Goal: Information Seeking & Learning: Learn about a topic

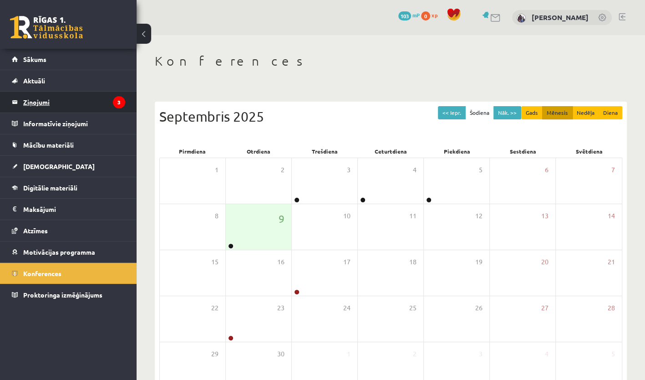
click at [98, 104] on legend "Ziņojumi 3" at bounding box center [74, 101] width 102 height 21
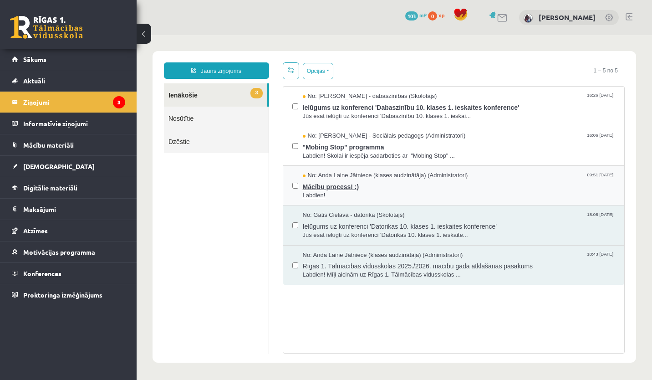
click at [396, 184] on span "Mācību process! :)" at bounding box center [459, 185] width 313 height 11
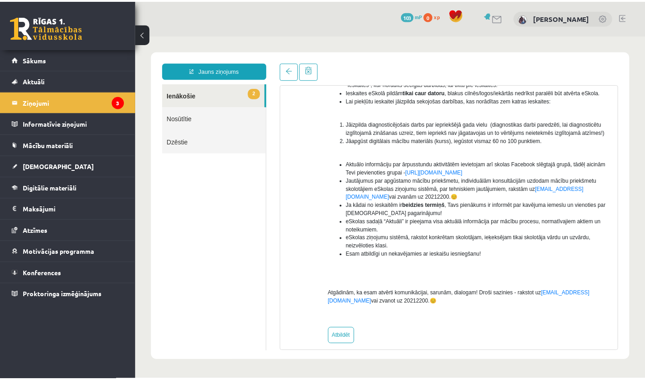
scroll to position [133, 0]
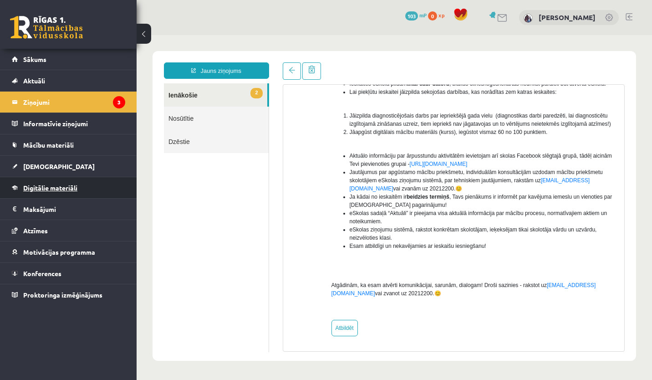
click at [61, 186] on span "Digitālie materiāli" at bounding box center [50, 187] width 54 height 8
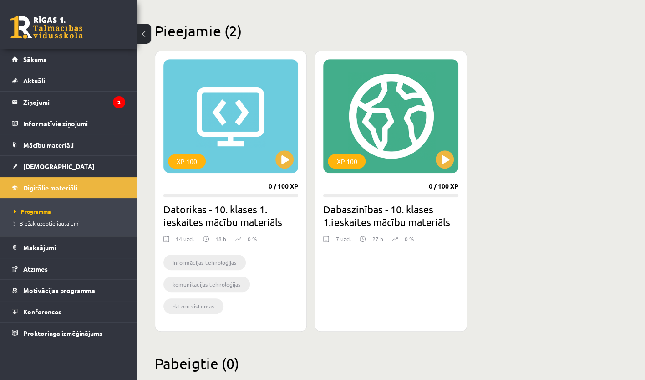
scroll to position [228, 0]
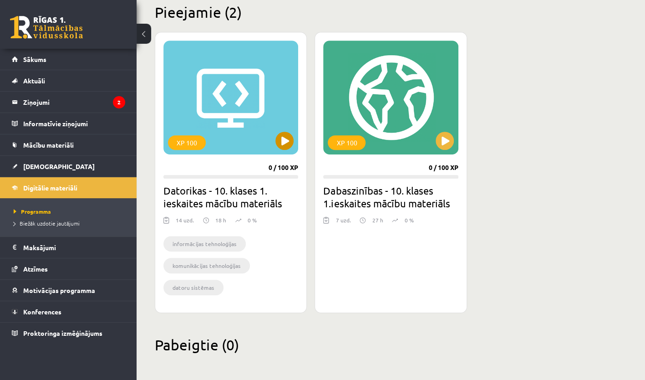
click at [215, 127] on div "XP 100" at bounding box center [230, 98] width 135 height 114
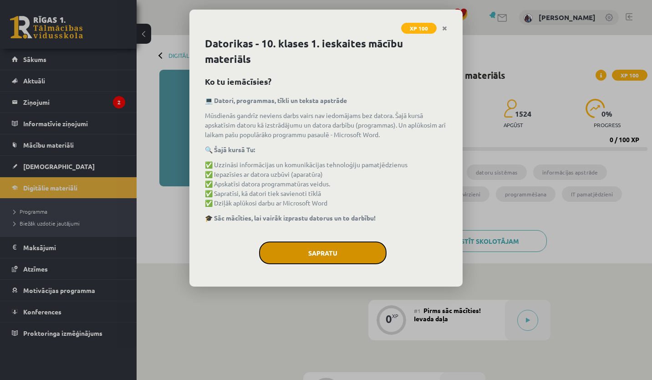
click at [339, 253] on button "Sapratu" at bounding box center [322, 252] width 127 height 23
